Goal: Task Accomplishment & Management: Complete application form

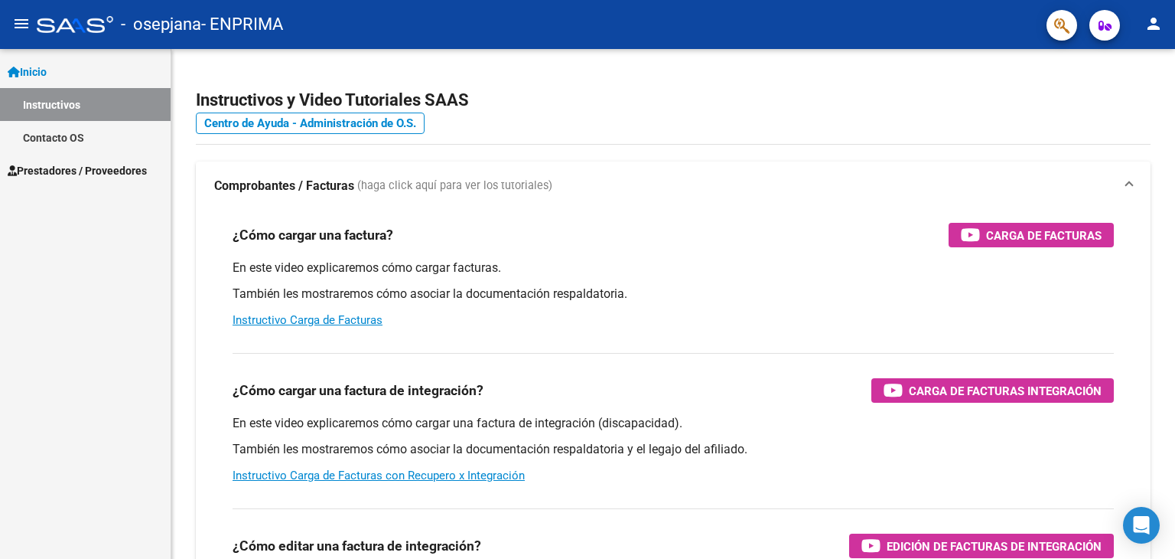
click at [70, 165] on span "Prestadores / Proveedores" at bounding box center [77, 170] width 139 height 17
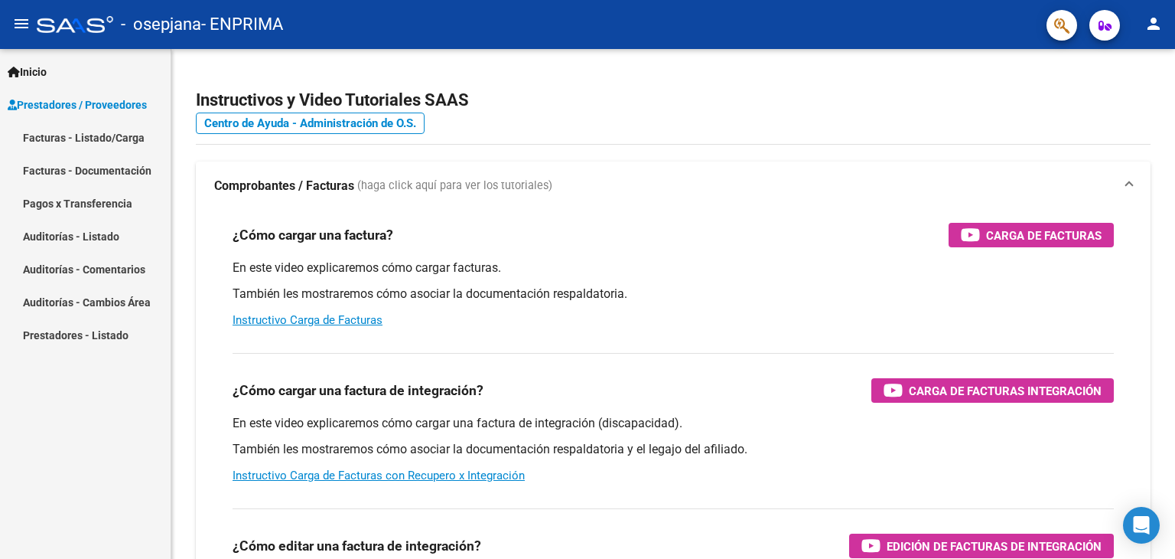
click at [132, 145] on link "Facturas - Listado/Carga" at bounding box center [85, 137] width 171 height 33
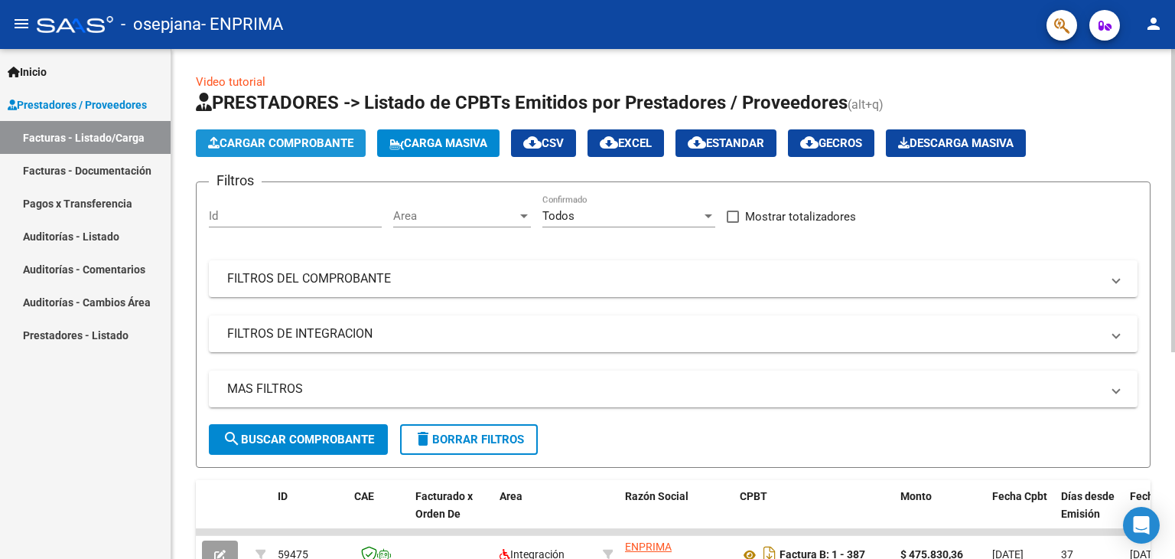
click at [312, 141] on span "Cargar Comprobante" at bounding box center [280, 143] width 145 height 14
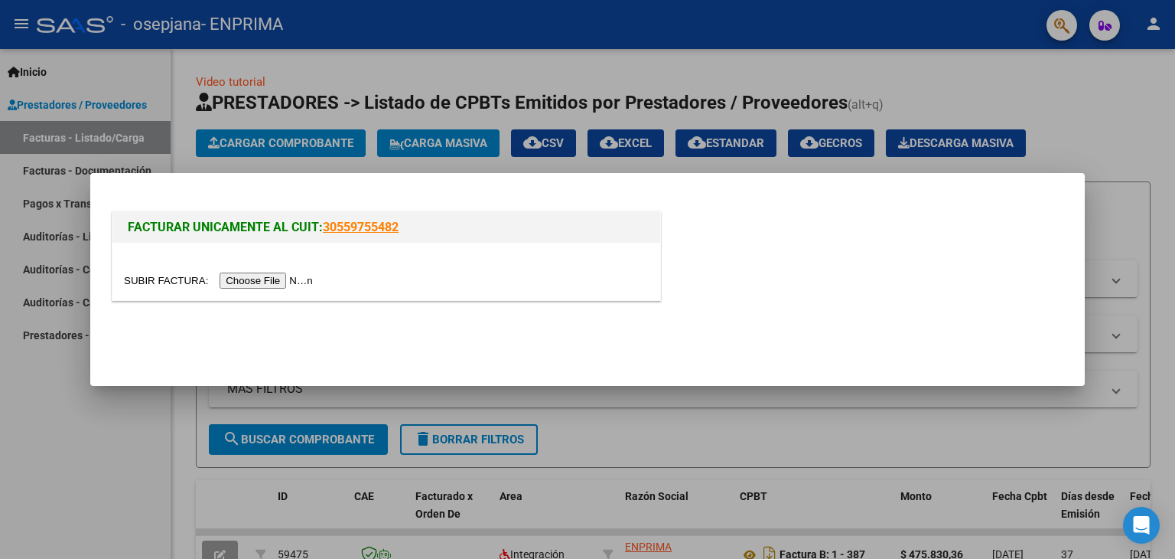
click at [309, 276] on input "file" at bounding box center [221, 280] width 194 height 16
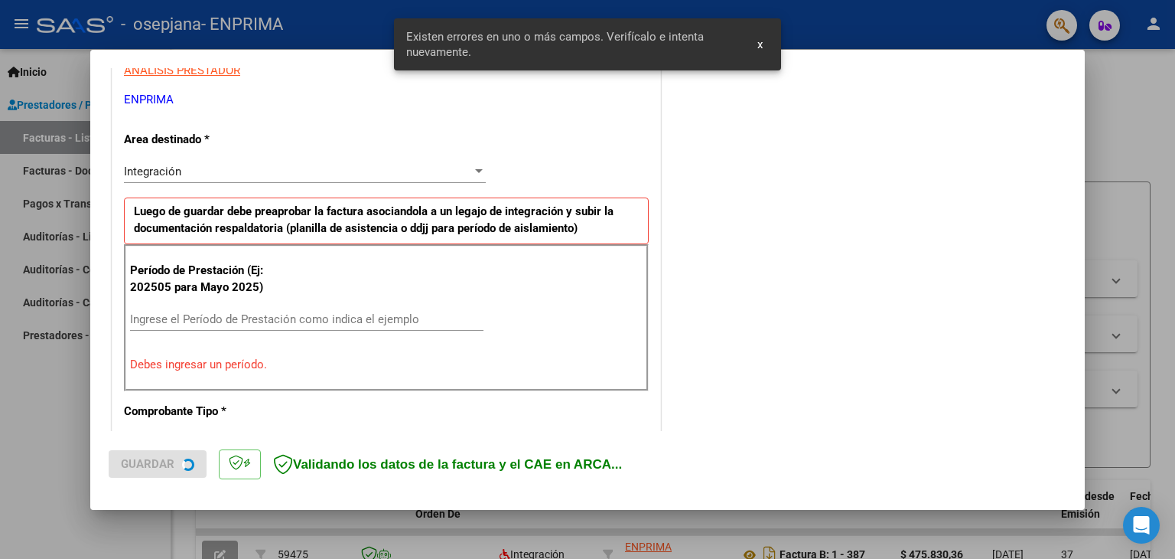
scroll to position [321, 0]
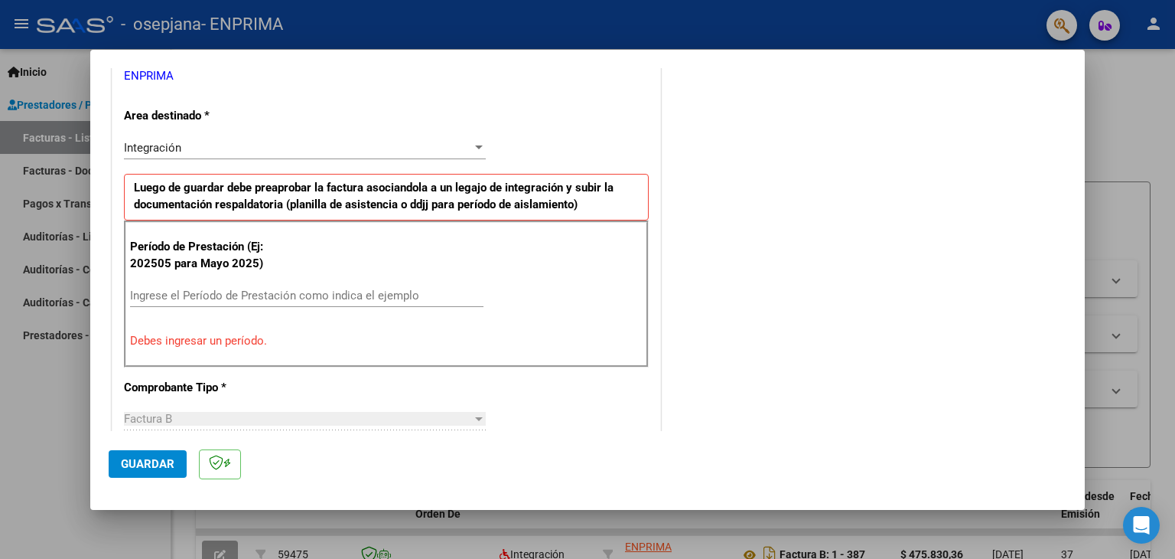
click at [306, 296] on input "Ingrese el Período de Prestación como indica el ejemplo" at bounding box center [306, 295] width 353 height 14
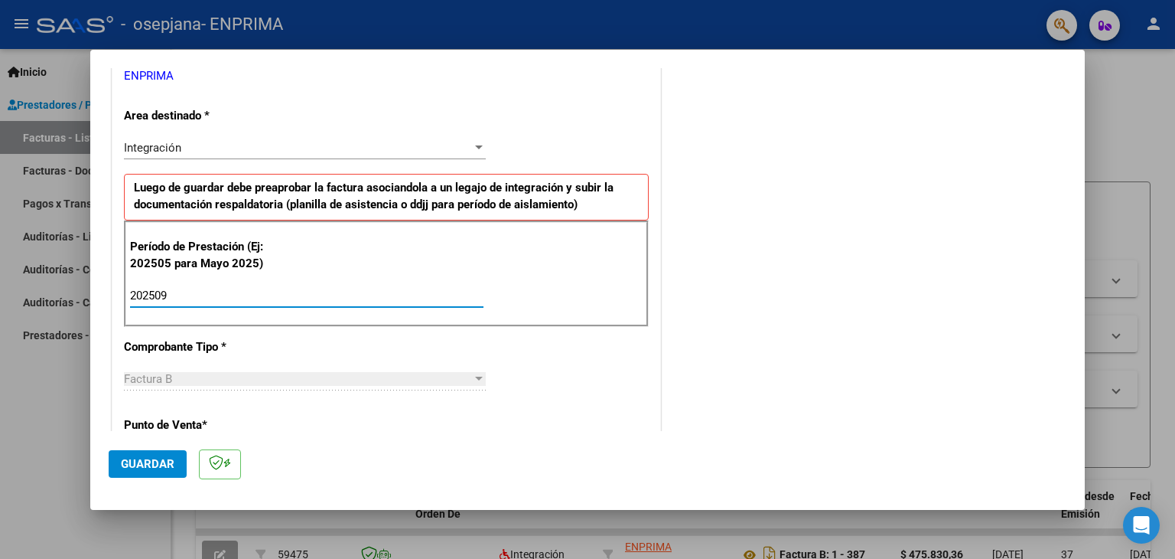
type input "202509"
click at [479, 151] on div at bounding box center [479, 148] width 14 height 12
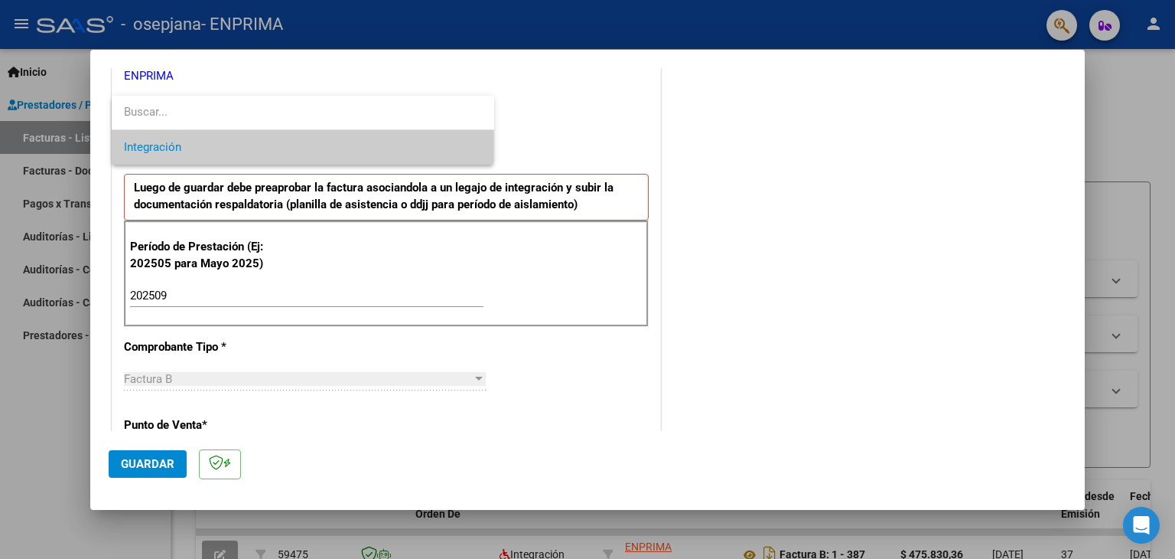
click at [479, 151] on span "Integración" at bounding box center [303, 147] width 358 height 34
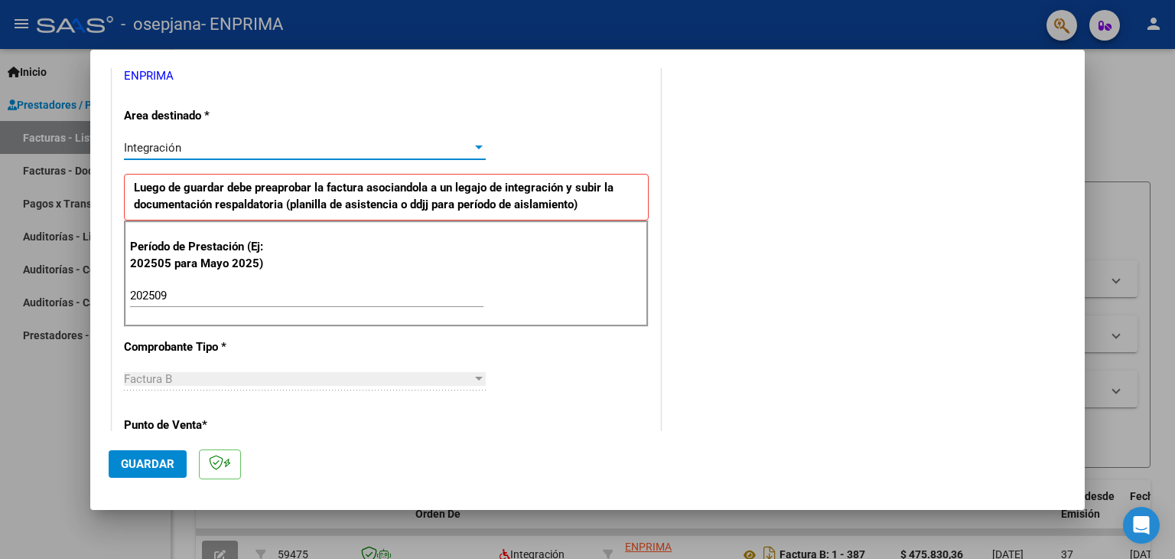
click at [158, 463] on span "Guardar" at bounding box center [148, 464] width 54 height 14
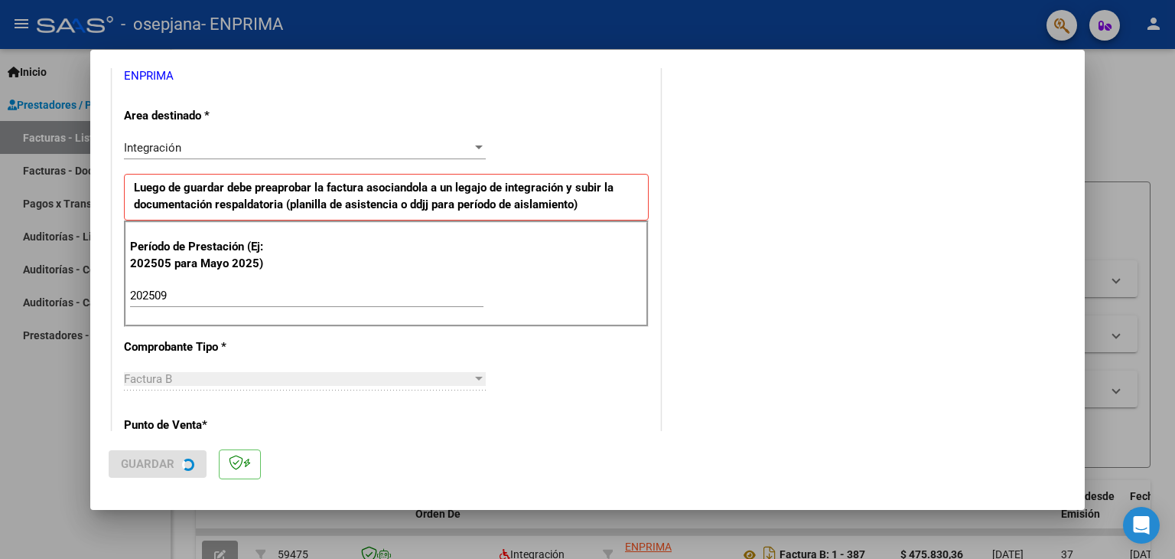
scroll to position [0, 0]
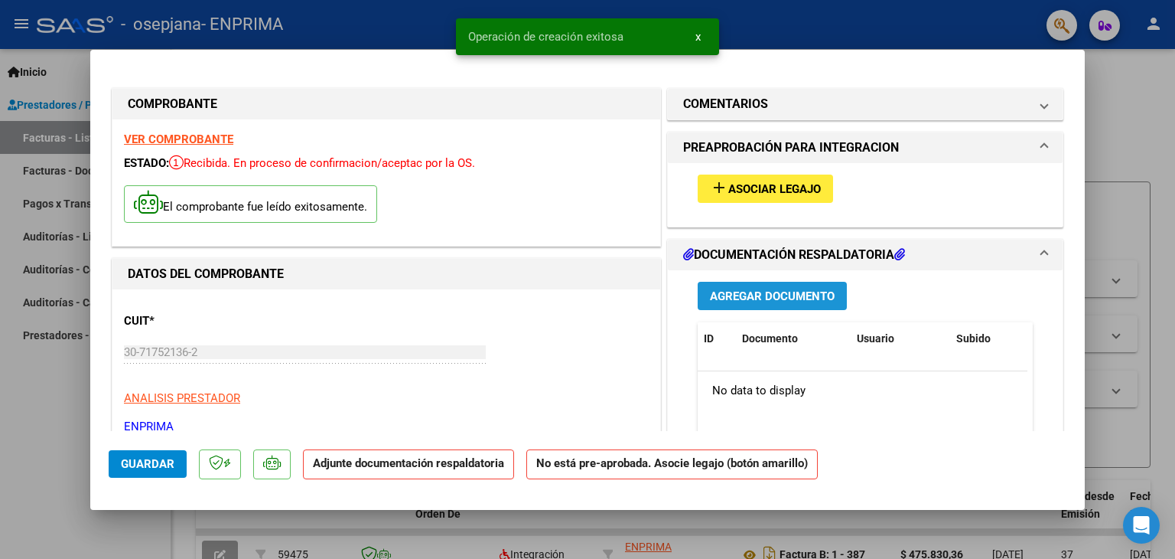
click at [800, 298] on span "Agregar Documento" at bounding box center [772, 296] width 125 height 14
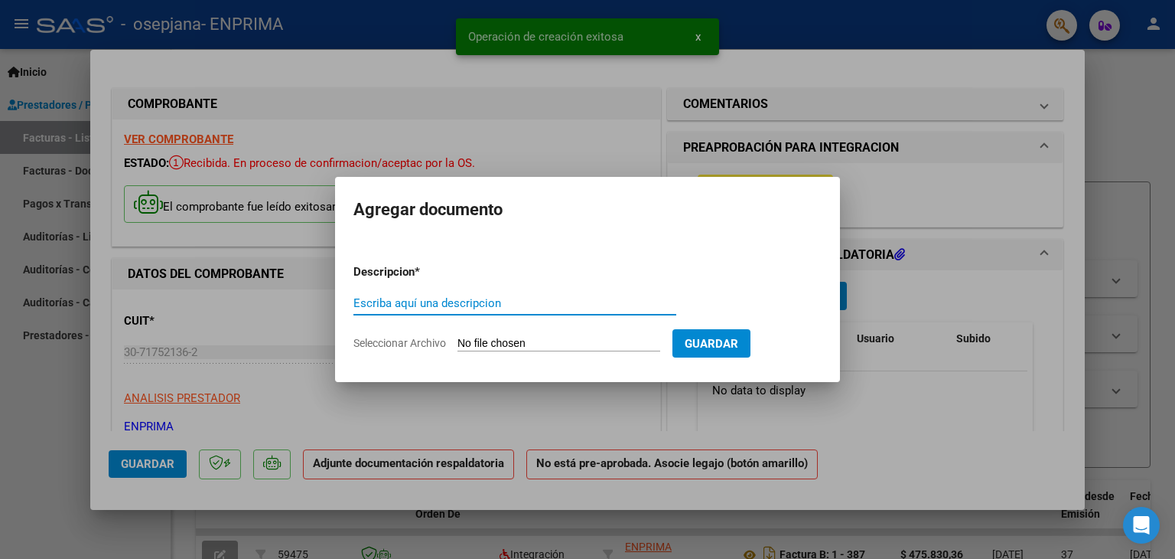
click at [493, 288] on form "Descripcion * Escriba aquí una descripcion Seleccionar Archivo Guardar" at bounding box center [587, 308] width 468 height 112
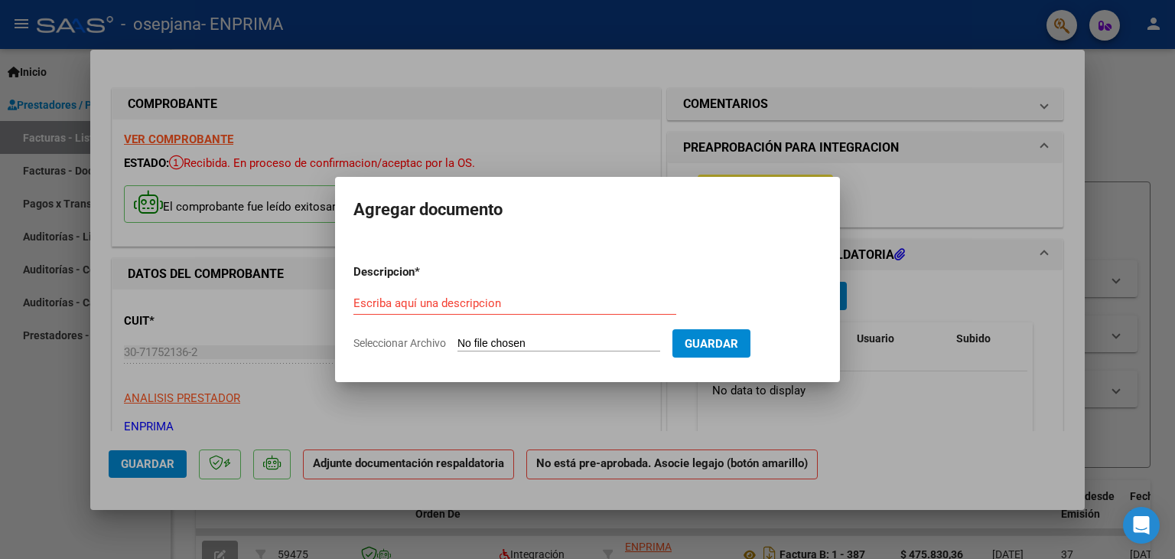
click at [542, 324] on div "Escriba aquí una descripcion" at bounding box center [514, 310] width 323 height 37
click at [526, 300] on input "Escriba aquí una descripcion" at bounding box center [514, 303] width 323 height 14
type input "Planilla de Asistencia"
click at [526, 341] on input "Seleccionar Archivo" at bounding box center [559, 344] width 203 height 15
type input "C:\fakepath\[PERSON_NAME].jpeg"
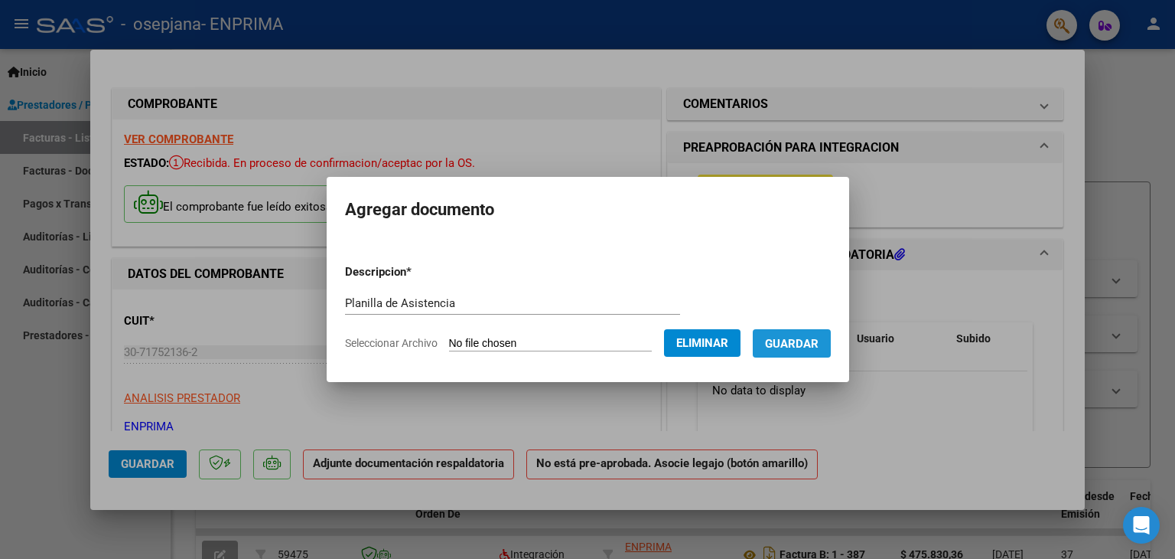
click at [806, 343] on span "Guardar" at bounding box center [792, 344] width 54 height 14
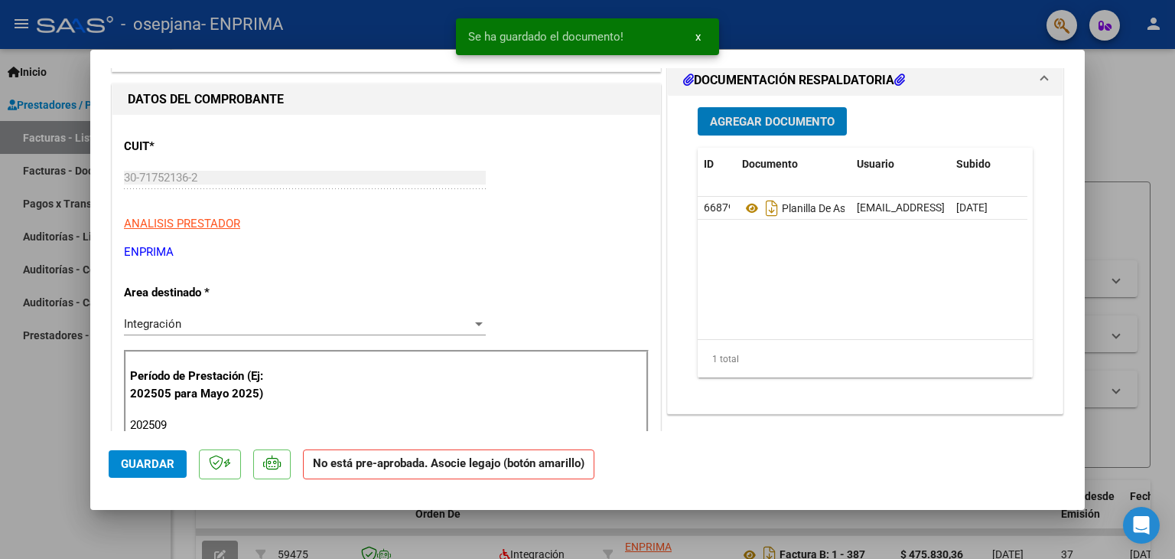
scroll to position [230, 0]
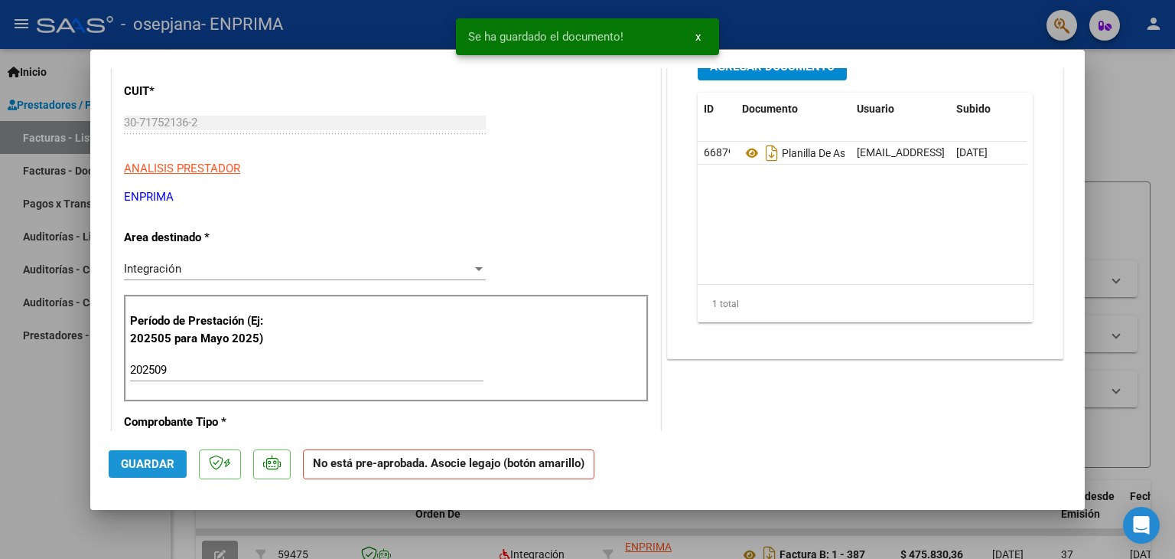
click at [133, 468] on span "Guardar" at bounding box center [148, 464] width 54 height 14
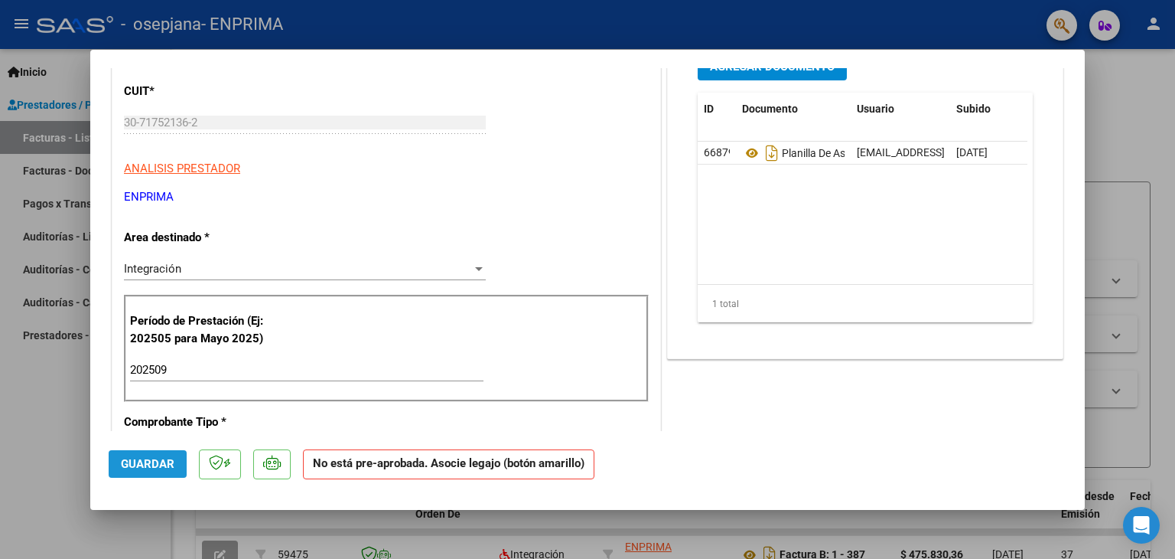
click at [161, 459] on span "Guardar" at bounding box center [148, 464] width 54 height 14
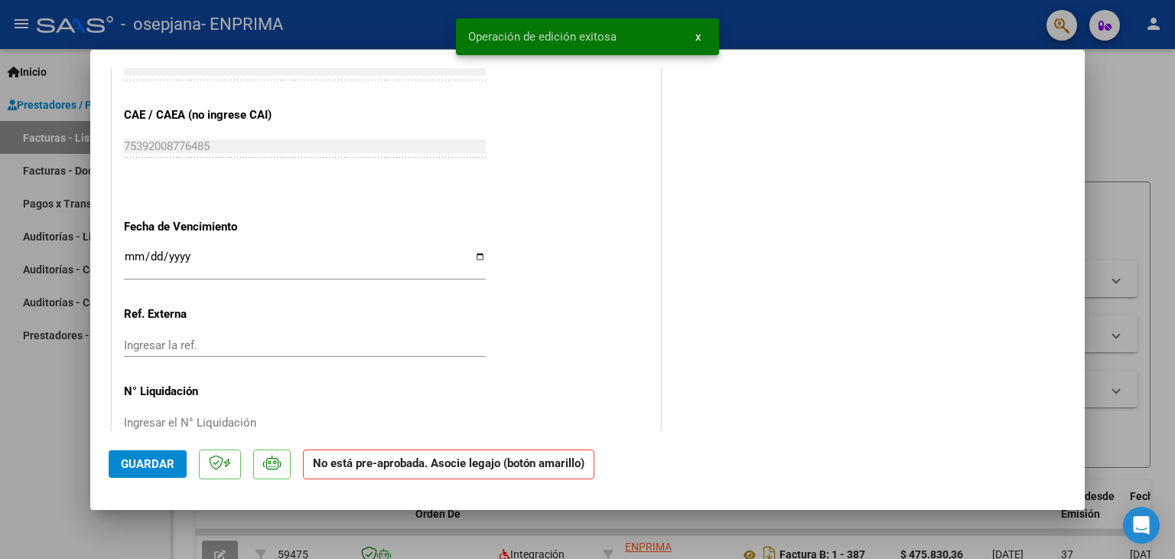
scroll to position [964, 0]
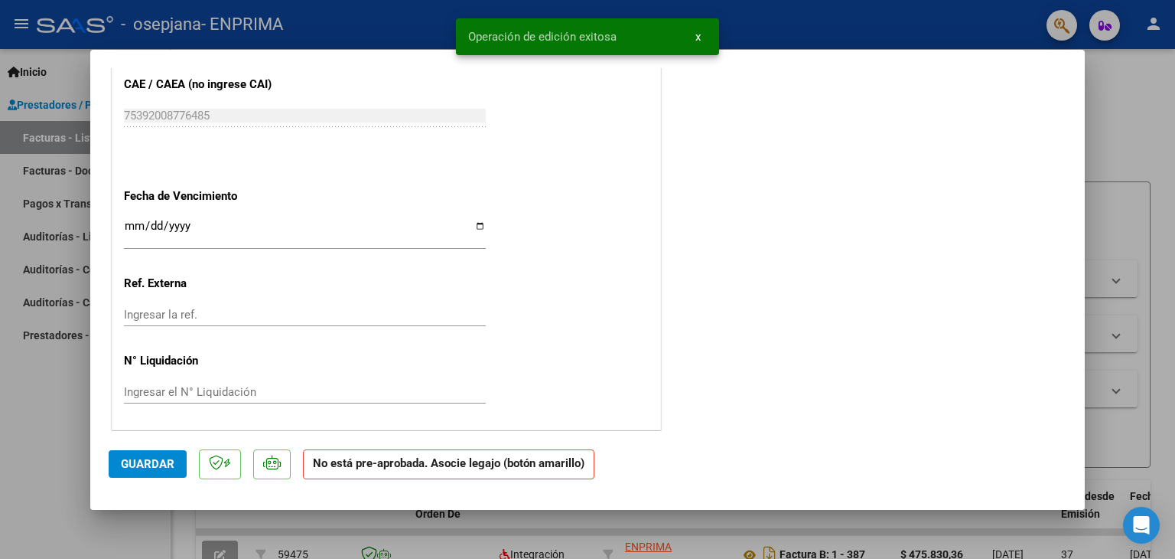
click at [752, 533] on div at bounding box center [587, 279] width 1175 height 559
type input "$ 0,00"
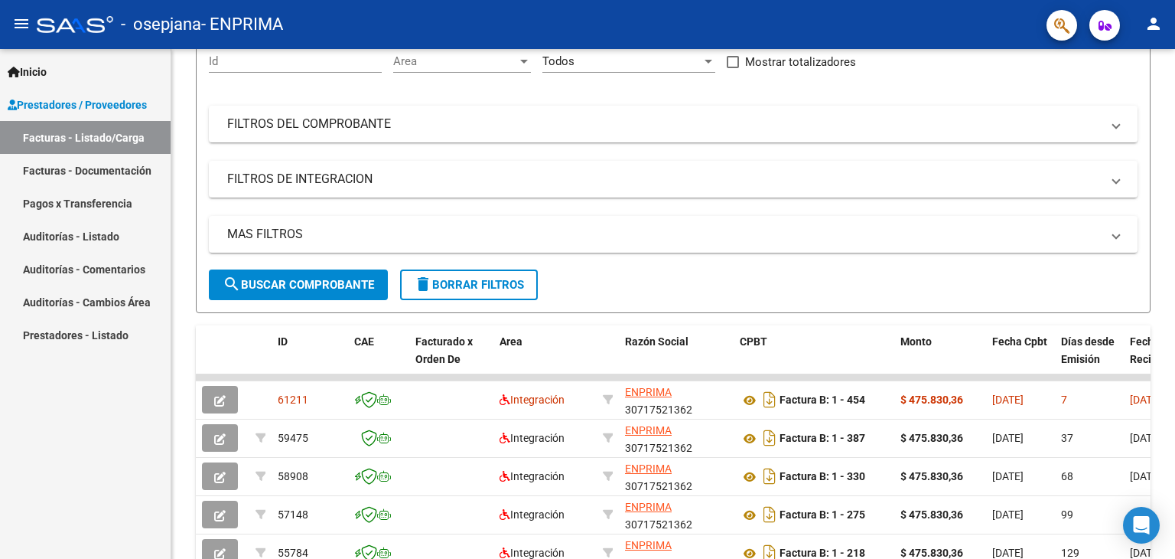
scroll to position [153, 0]
